Goal: Information Seeking & Learning: Learn about a topic

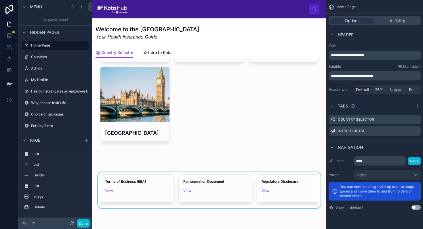
scroll to position [262, 0]
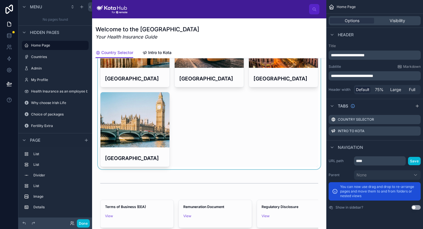
click at [139, 122] on div at bounding box center [209, 10] width 225 height 319
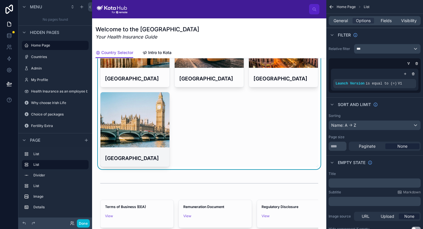
click at [137, 129] on div at bounding box center [134, 119] width 69 height 55
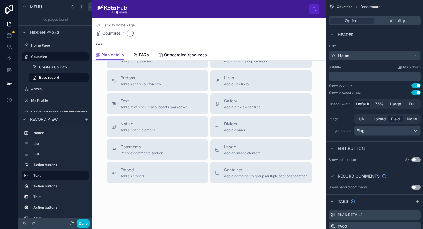
scroll to position [189, 0]
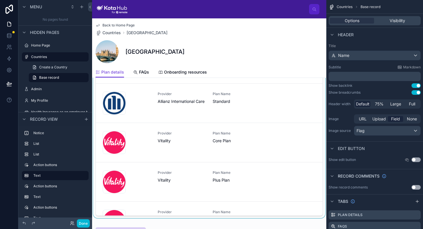
scroll to position [103, 0]
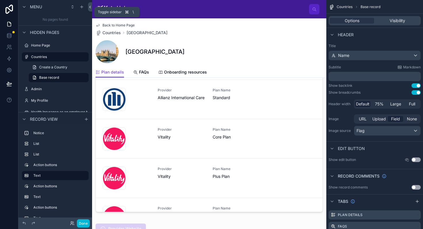
click at [90, 7] on icon at bounding box center [90, 7] width 4 height 4
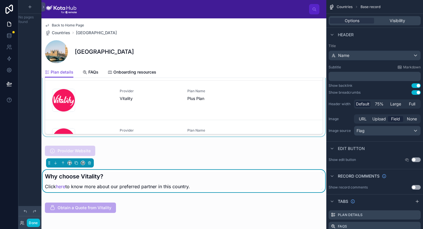
scroll to position [225, 0]
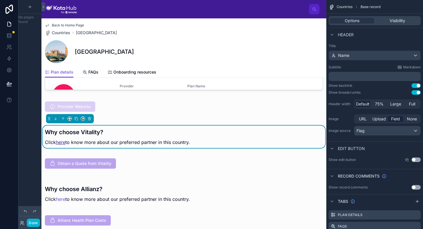
click at [61, 142] on link "here" at bounding box center [60, 142] width 9 height 6
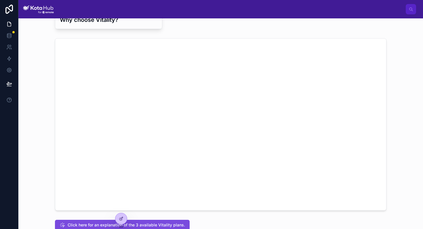
scroll to position [64, 0]
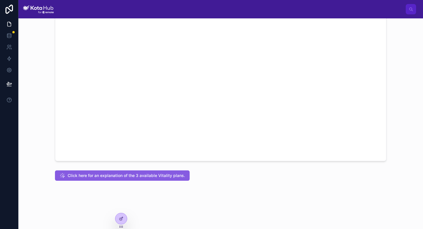
click at [155, 178] on span "Click here for an explanation of the 3 available Vitality plans." at bounding box center [126, 176] width 117 height 6
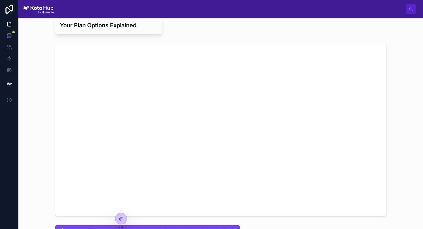
scroll to position [10, 0]
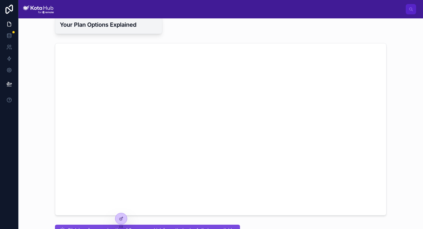
click at [134, 26] on h3 "Your Plan Options Explained" at bounding box center [108, 24] width 97 height 9
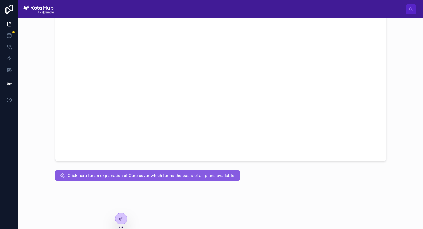
click at [143, 174] on span "Click here for an explanation of Core cover which forms the basis of all plans …" at bounding box center [152, 176] width 168 height 6
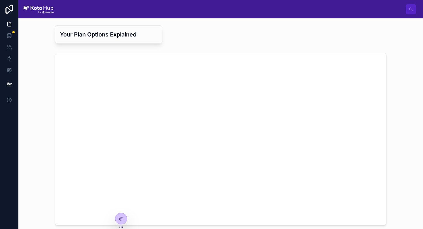
scroll to position [5, 0]
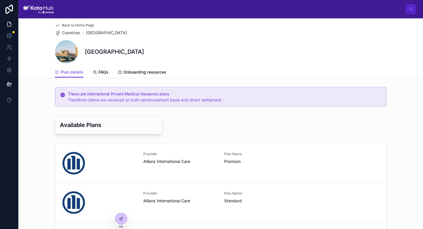
scroll to position [25, 0]
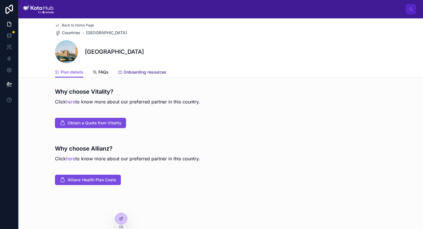
click at [154, 76] on link "Onboarding resources" at bounding box center [142, 73] width 49 height 12
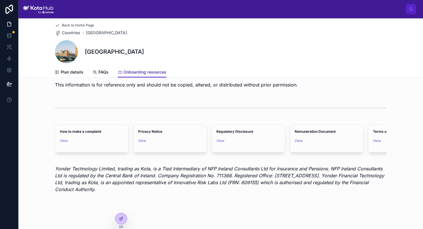
scroll to position [136, 0]
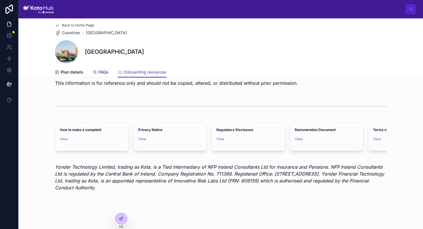
click at [107, 72] on span "FAQs" at bounding box center [103, 72] width 10 height 6
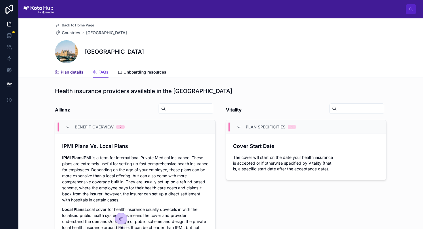
click at [78, 75] on link "Plan details" at bounding box center [69, 73] width 28 height 12
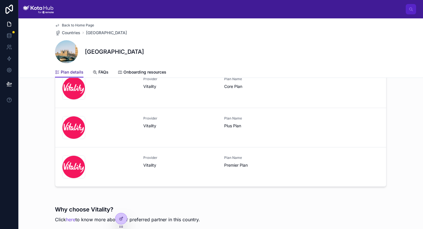
scroll to position [130, 0]
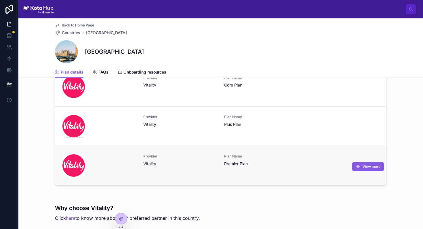
click at [358, 167] on icon at bounding box center [357, 167] width 5 height 5
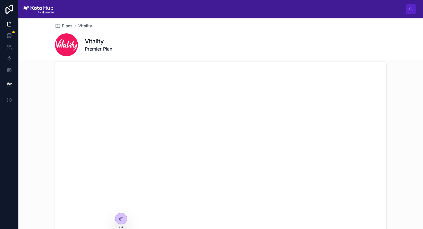
scroll to position [33, 0]
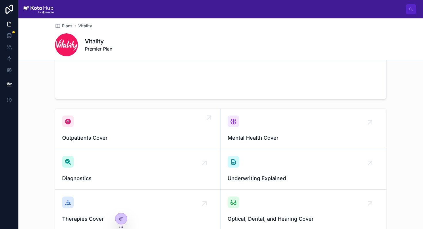
click at [164, 128] on div "Outpatients Cover" at bounding box center [137, 129] width 151 height 26
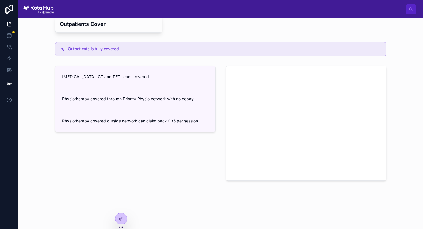
scroll to position [10, 0]
click at [150, 142] on div "MRI, CT and PET scans covered Physiotherapy covered through Priority Physio net…" at bounding box center [134, 124] width 167 height 120
